Goal: Navigation & Orientation: Find specific page/section

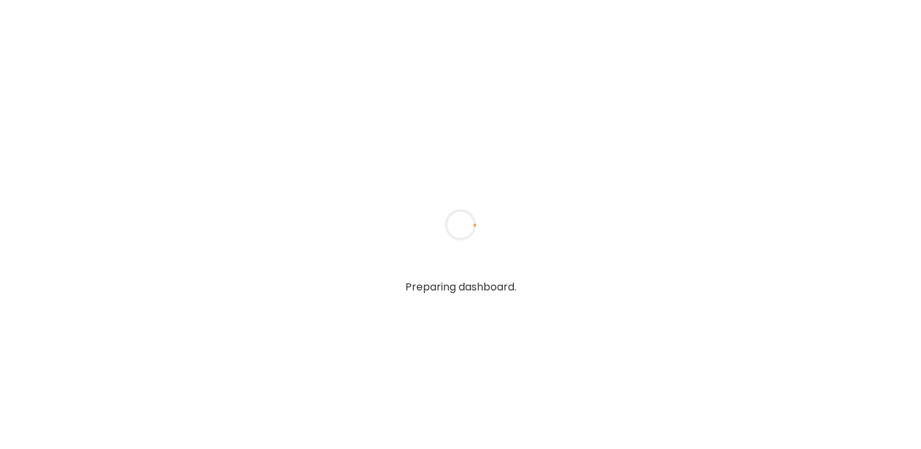
type input "*****"
type input "**********"
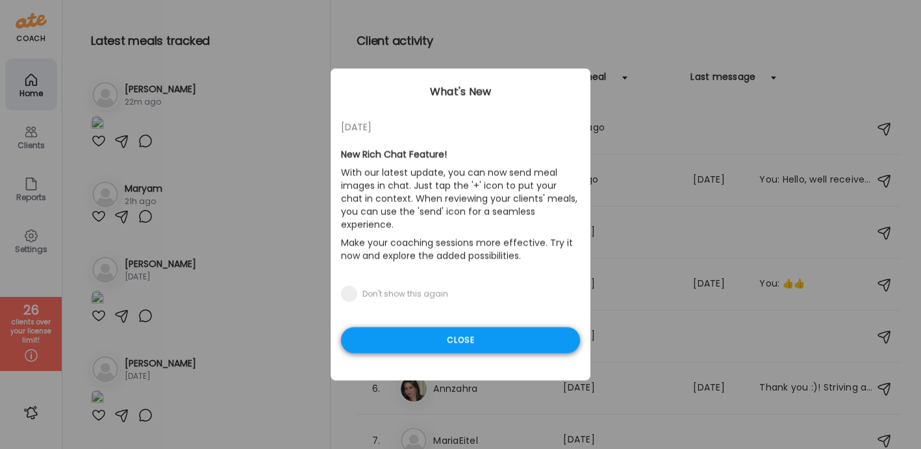
type input "**********"
click at [479, 330] on div "Close" at bounding box center [460, 340] width 239 height 26
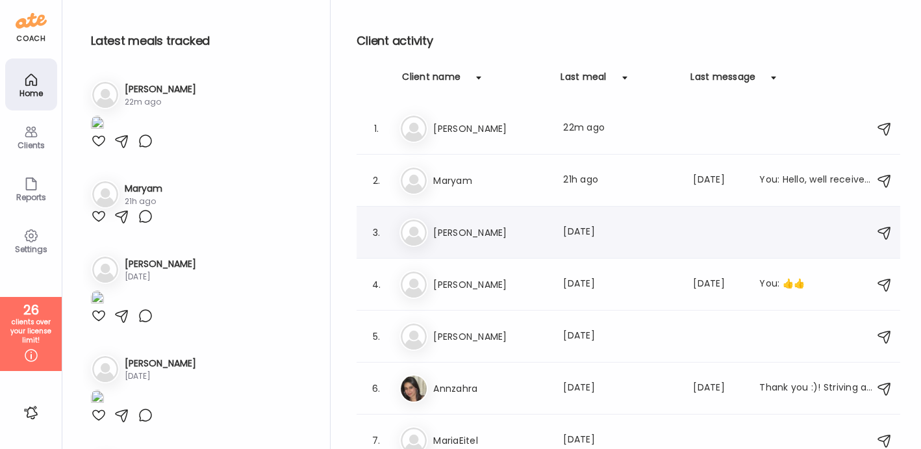
click at [472, 237] on h3 "[PERSON_NAME]" at bounding box center [490, 233] width 114 height 16
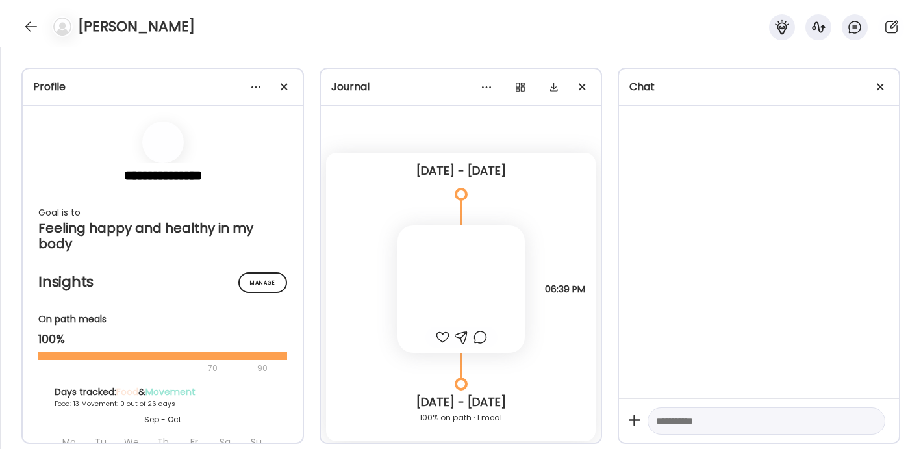
scroll to position [6149, 0]
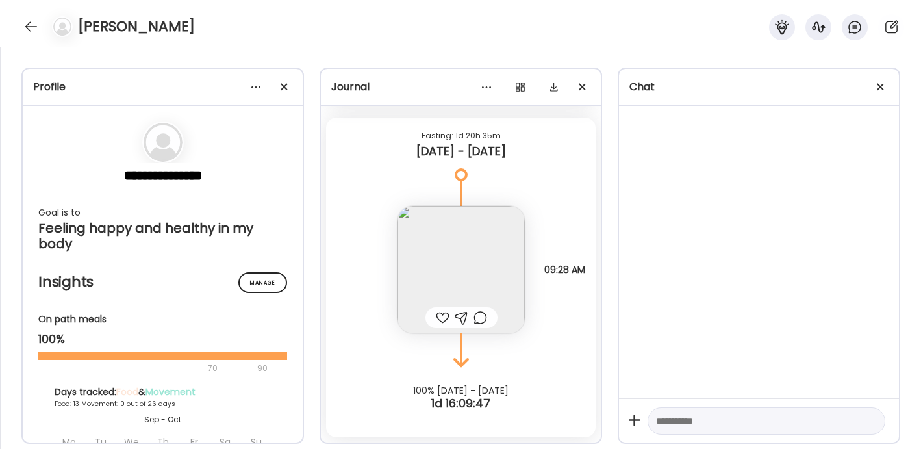
click at [290, 99] on div at bounding box center [270, 89] width 44 height 21
click at [288, 90] on div at bounding box center [284, 87] width 26 height 26
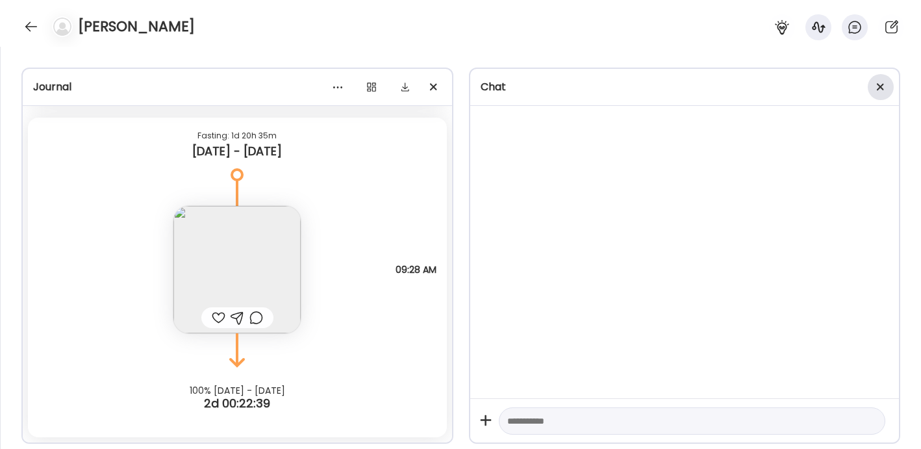
click at [882, 88] on span at bounding box center [880, 86] width 7 height 7
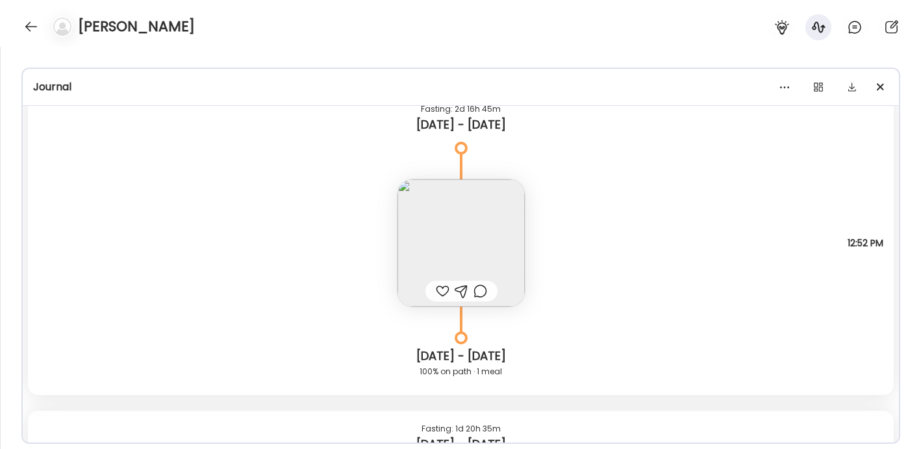
scroll to position [5856, 0]
click at [449, 227] on img at bounding box center [460, 242] width 127 height 127
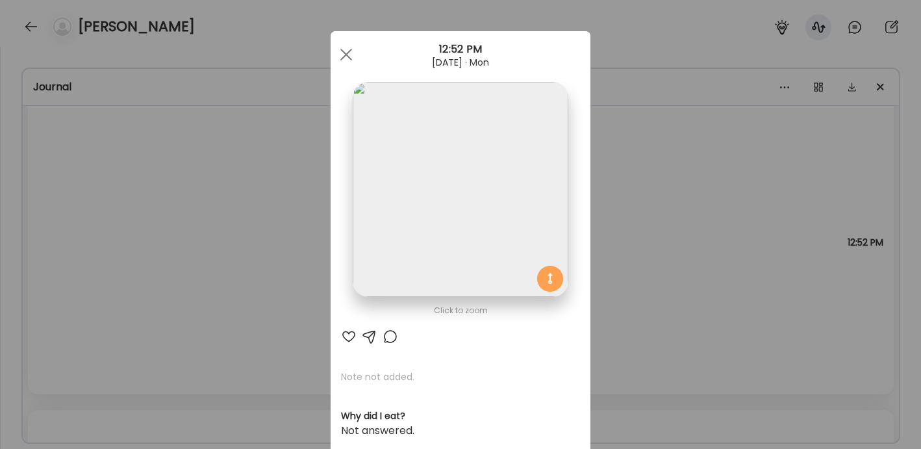
click at [293, 227] on div "Ate Coach Dashboard Wahoo! It’s official Take a moment to set up your Coach Pro…" at bounding box center [460, 224] width 921 height 449
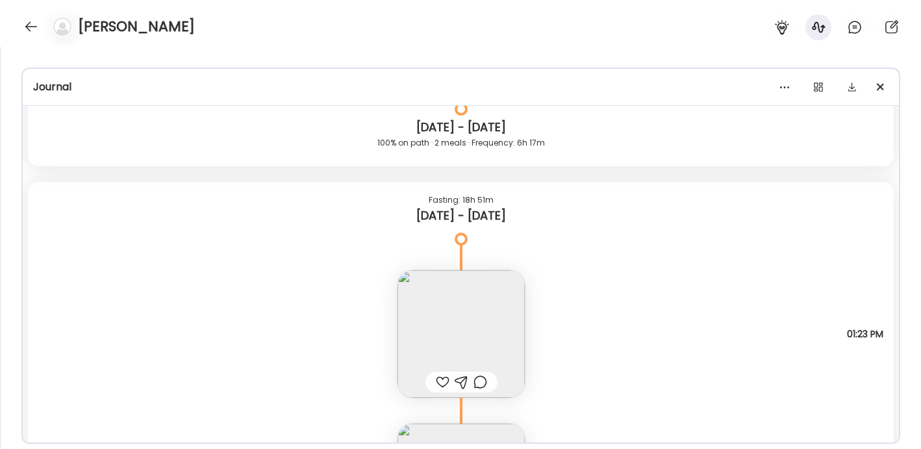
scroll to position [4726, 0]
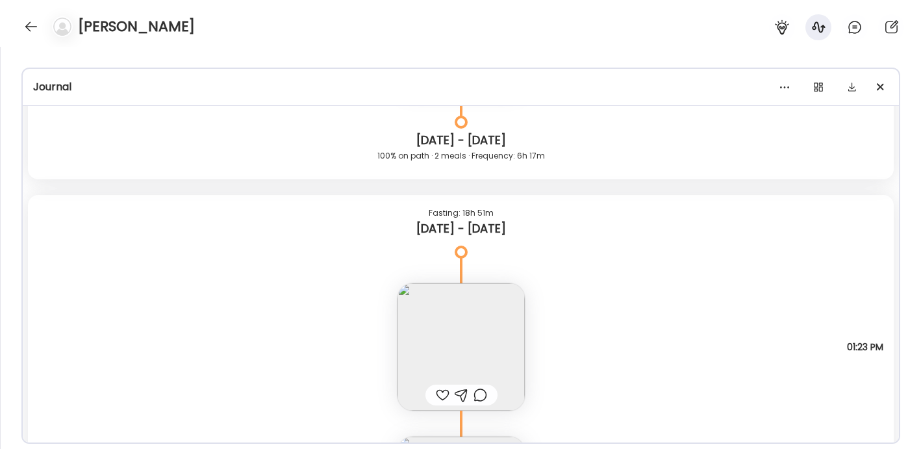
click at [471, 319] on img at bounding box center [460, 346] width 127 height 127
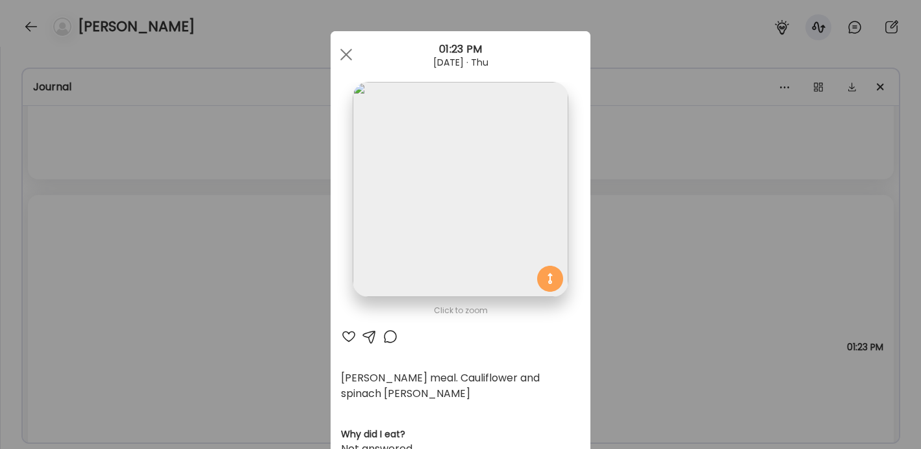
click at [321, 277] on div "Ate Coach Dashboard Wahoo! It’s official Take a moment to set up your Coach Pro…" at bounding box center [460, 224] width 921 height 449
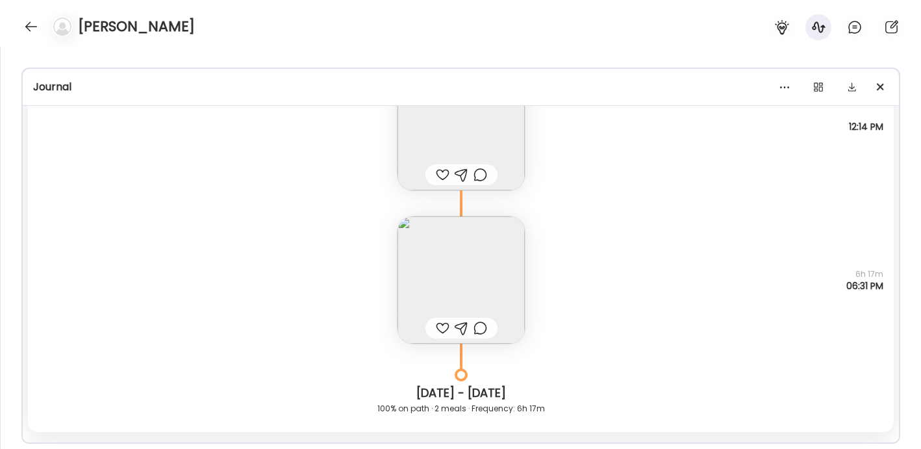
scroll to position [4474, 0]
click at [459, 267] on img at bounding box center [460, 279] width 127 height 127
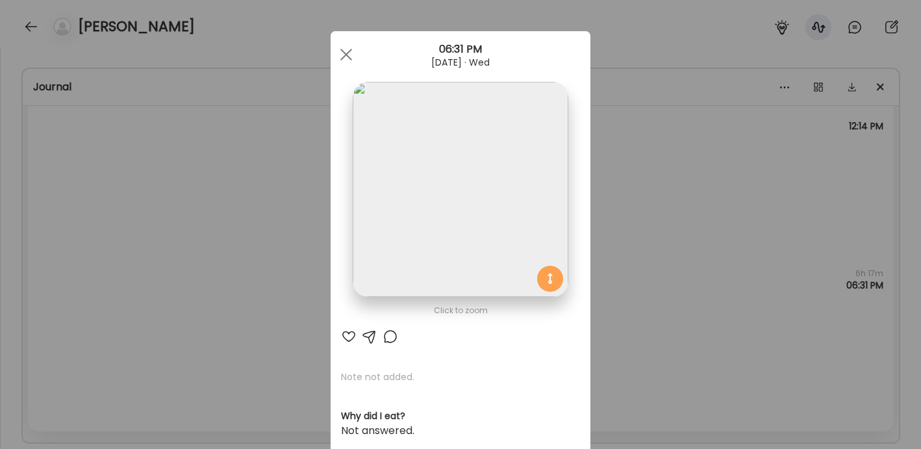
click at [266, 216] on div "Ate Coach Dashboard Wahoo! It’s official Take a moment to set up your Coach Pro…" at bounding box center [460, 224] width 921 height 449
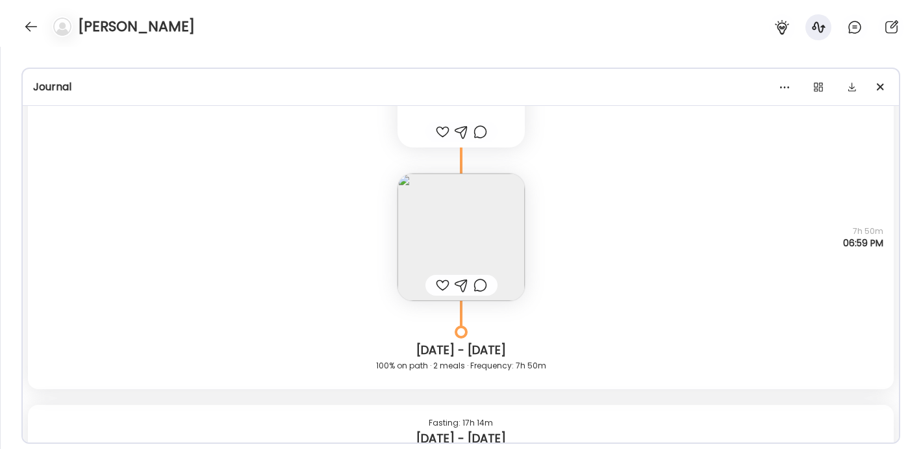
scroll to position [4042, 0]
click at [452, 264] on img at bounding box center [460, 238] width 127 height 127
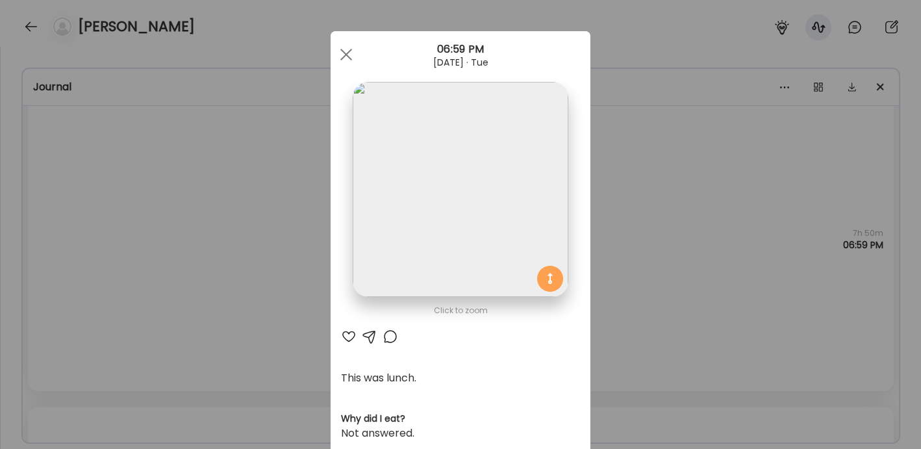
click at [266, 224] on div "Ate Coach Dashboard Wahoo! It’s official Take a moment to set up your Coach Pro…" at bounding box center [460, 224] width 921 height 449
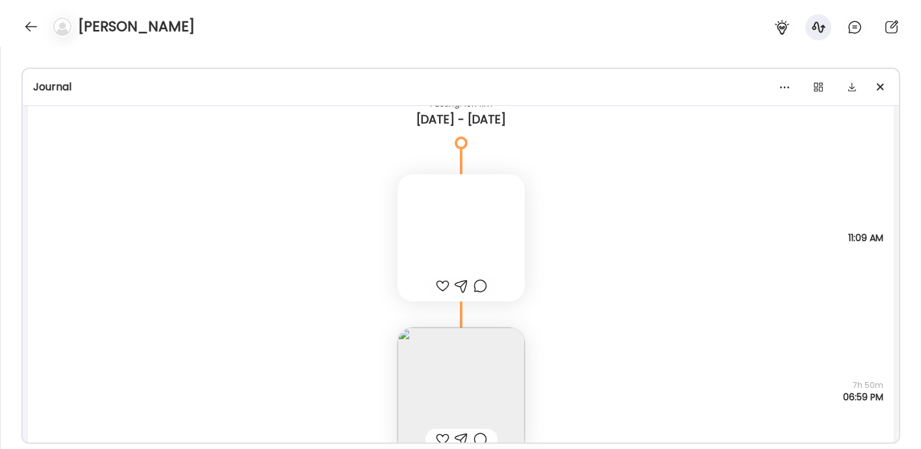
scroll to position [3889, 0]
click at [453, 238] on div at bounding box center [460, 238] width 127 height 127
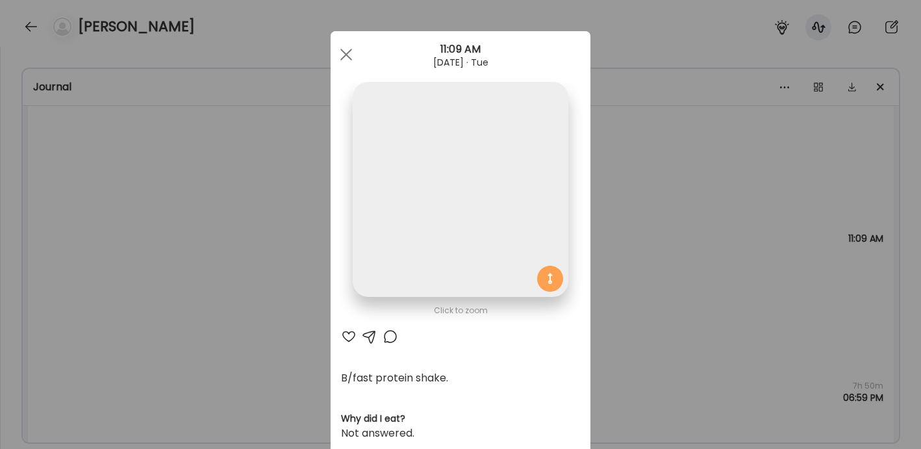
click at [285, 208] on div "Ate Coach Dashboard Wahoo! It’s official Take a moment to set up your Coach Pro…" at bounding box center [460, 224] width 921 height 449
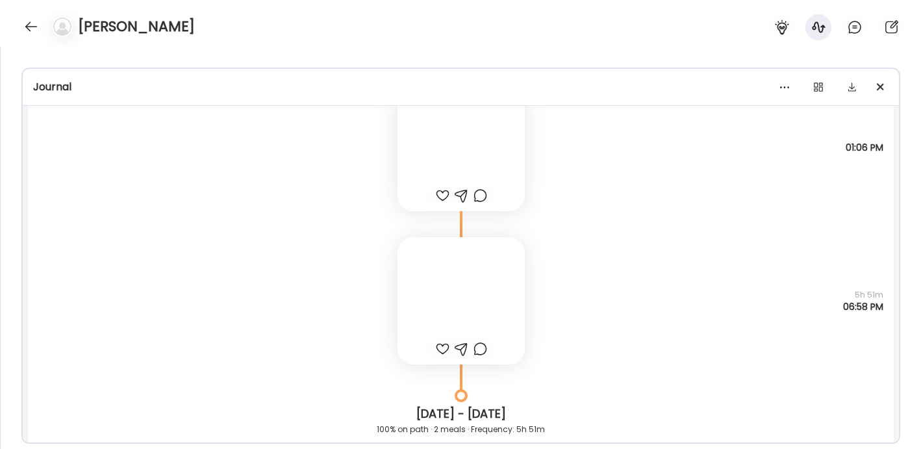
scroll to position [3479, 0]
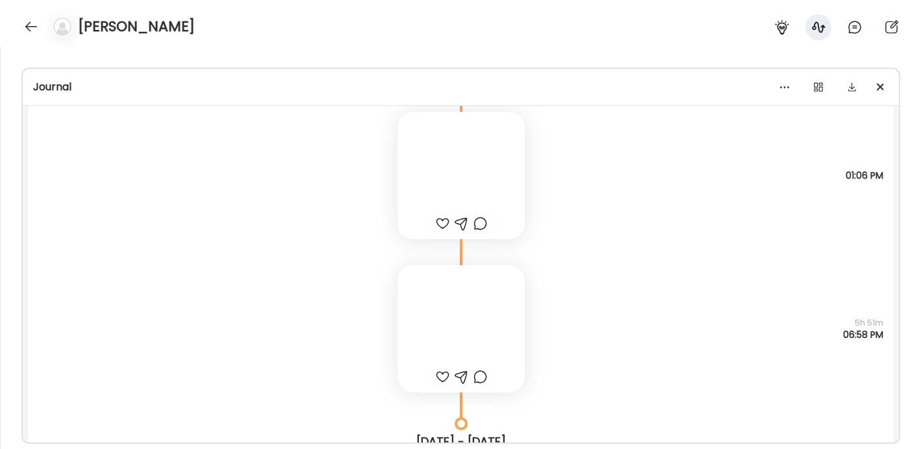
click at [460, 338] on div at bounding box center [460, 328] width 127 height 127
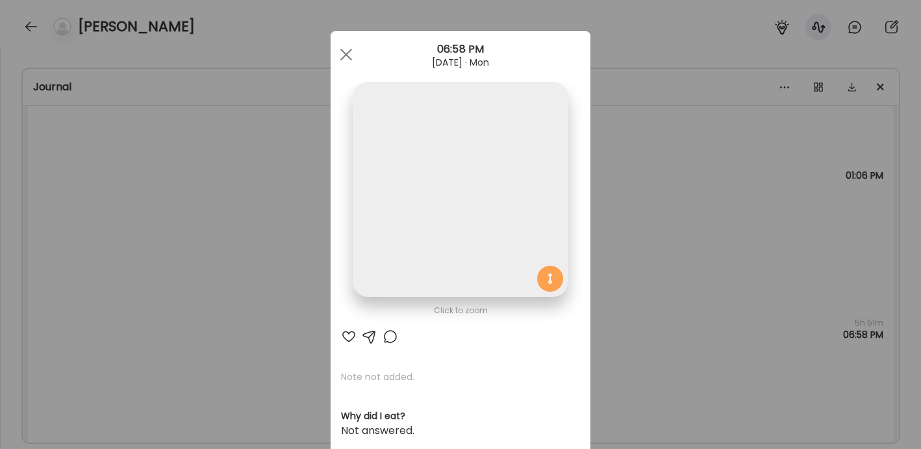
click at [269, 234] on div "Ate Coach Dashboard Wahoo! It’s official Take a moment to set up your Coach Pro…" at bounding box center [460, 224] width 921 height 449
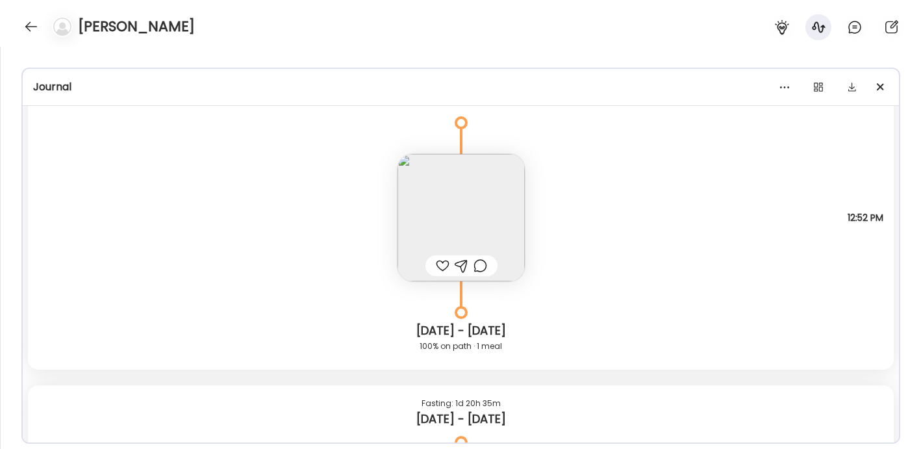
scroll to position [5882, 0]
click at [445, 182] on img at bounding box center [460, 216] width 127 height 127
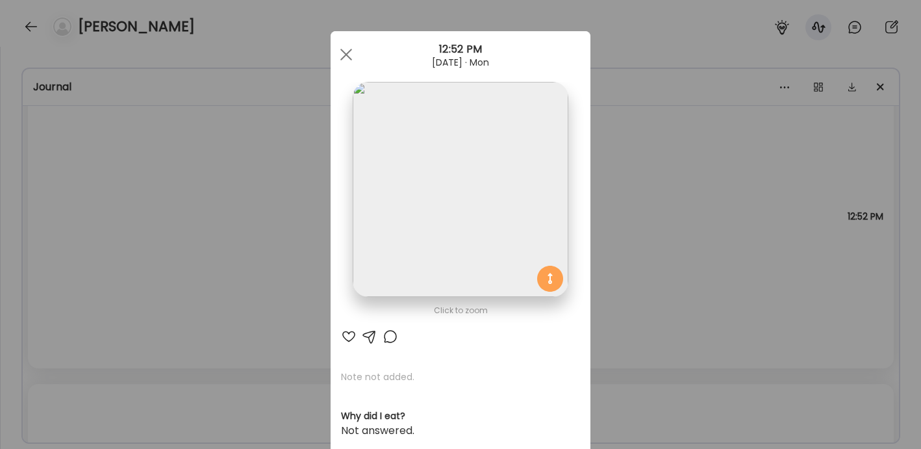
click at [651, 301] on div "Ate Coach Dashboard Wahoo! It’s official Take a moment to set up your Coach Pro…" at bounding box center [460, 224] width 921 height 449
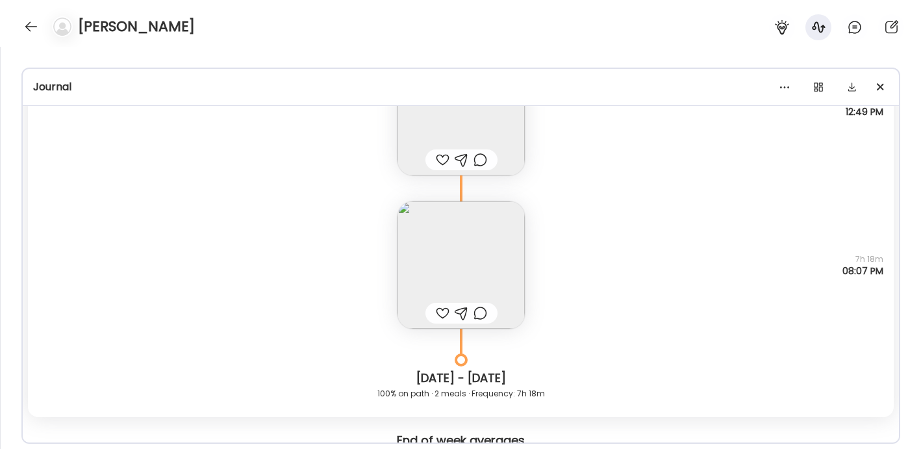
scroll to position [5429, 0]
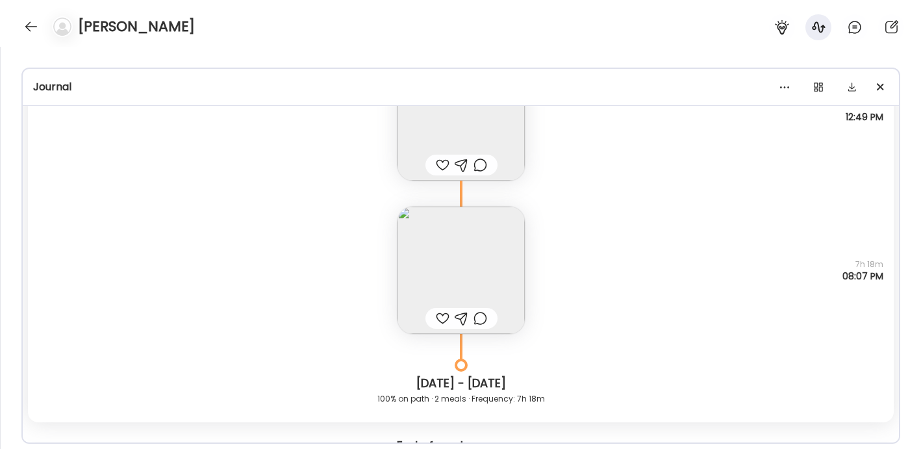
click at [484, 249] on img at bounding box center [460, 269] width 127 height 127
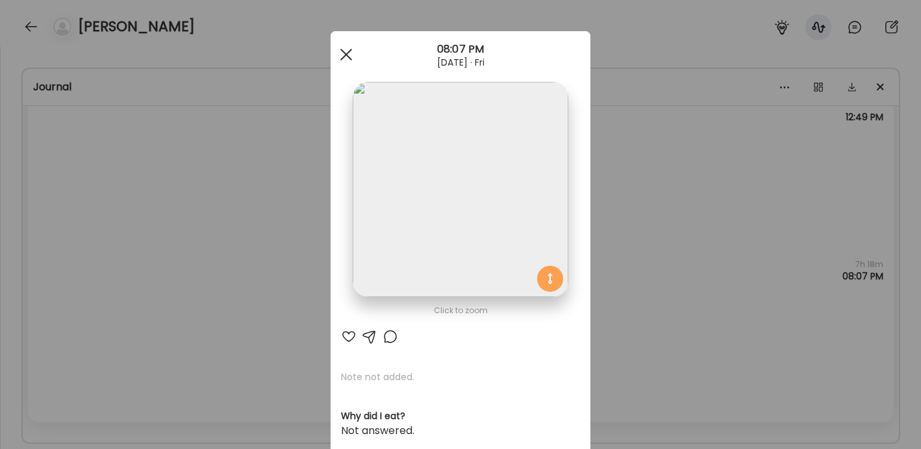
click at [349, 58] on span at bounding box center [346, 55] width 12 height 12
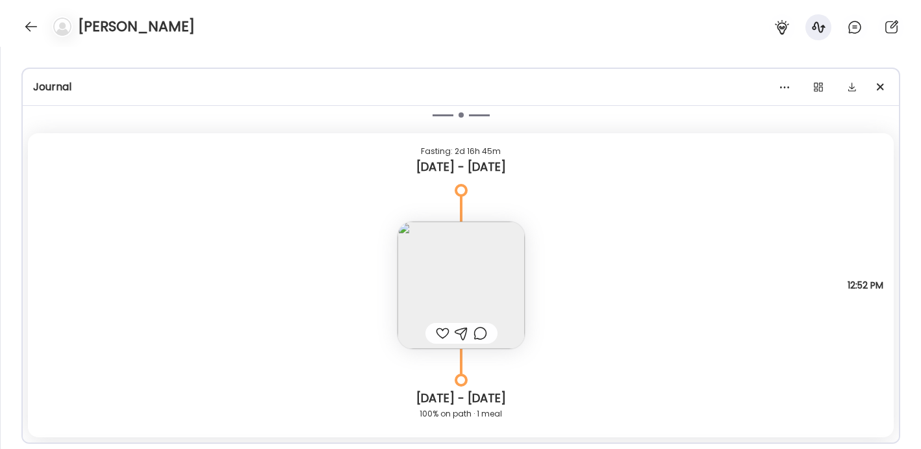
scroll to position [5814, 0]
click at [450, 295] on img at bounding box center [460, 284] width 127 height 127
